Goal: Task Accomplishment & Management: Complete application form

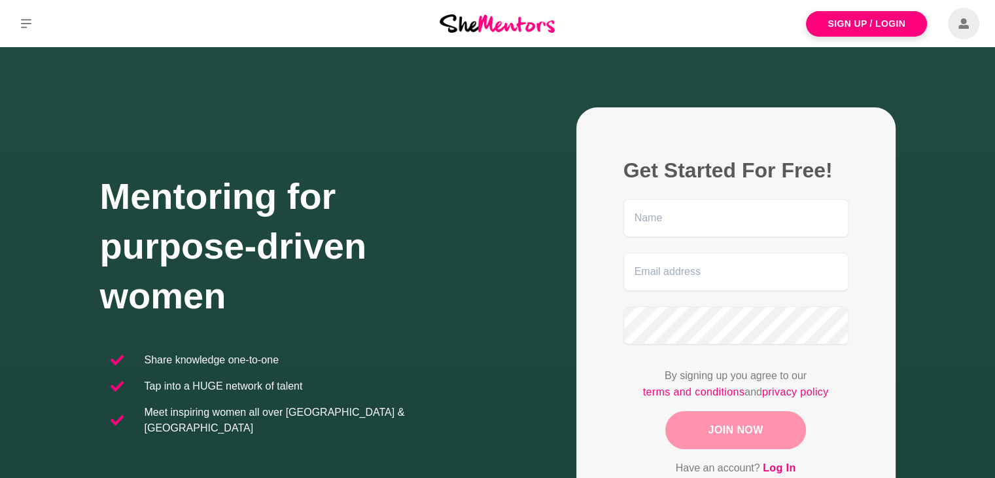
scroll to position [16, 0]
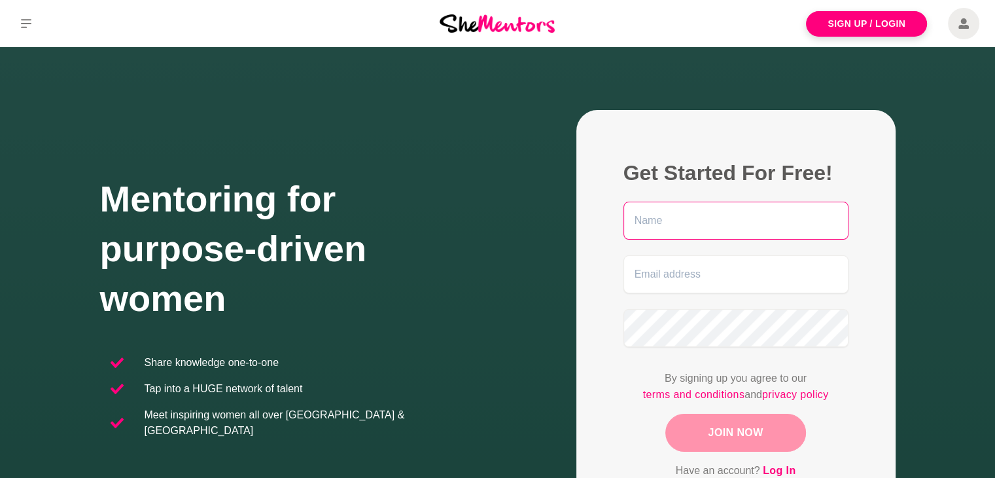
click at [724, 226] on input "text" at bounding box center [736, 221] width 225 height 38
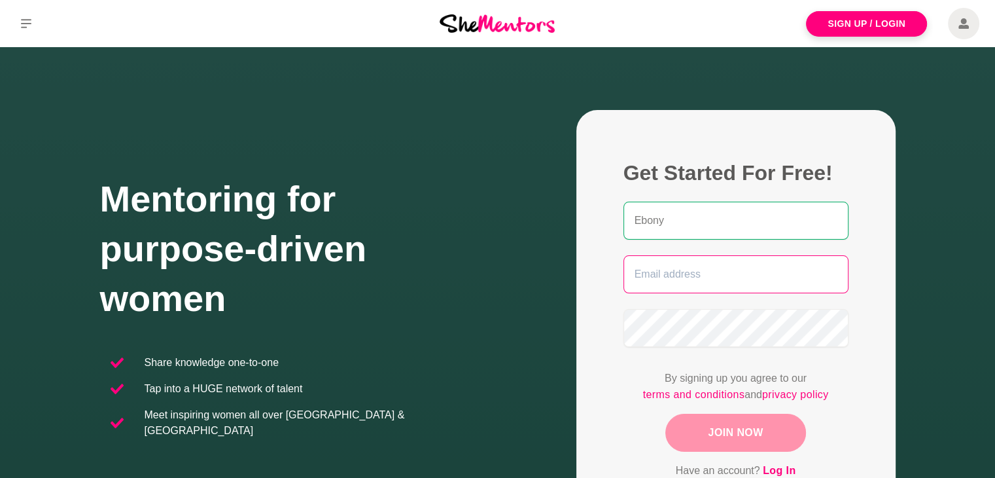
type input "Ebony"
click at [657, 265] on input "email" at bounding box center [736, 274] width 225 height 38
type input "[EMAIL_ADDRESS][DOMAIN_NAME]"
click at [722, 438] on button "Join Now" at bounding box center [736, 433] width 140 height 38
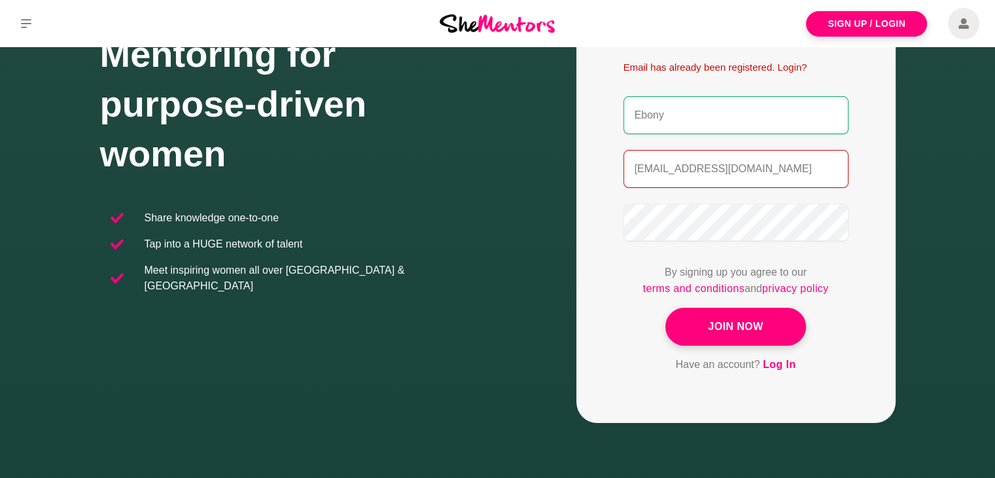
scroll to position [199, 0]
click at [776, 362] on link "Log In" at bounding box center [779, 364] width 33 height 17
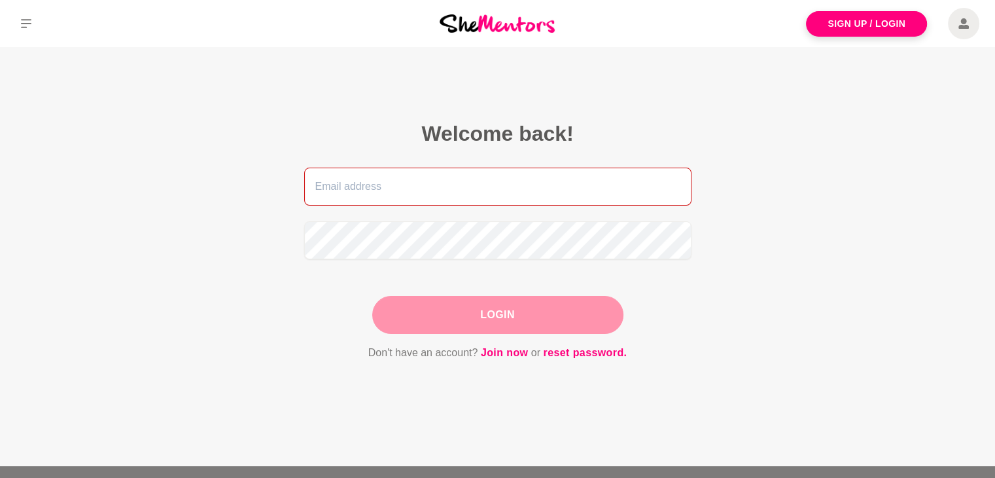
click at [433, 181] on input "email" at bounding box center [497, 187] width 387 height 38
type input "[EMAIL_ADDRESS][DOMAIN_NAME]"
